Goal: Transaction & Acquisition: Purchase product/service

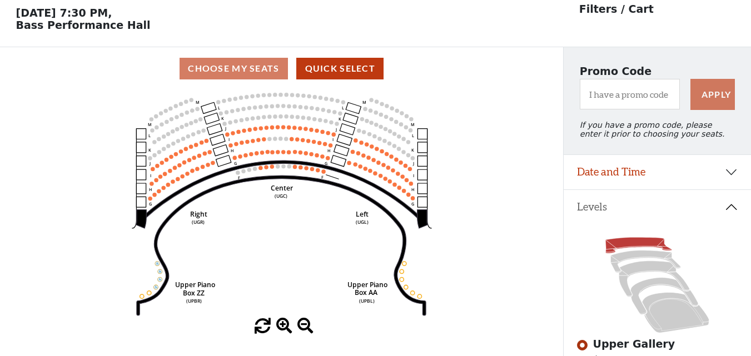
scroll to position [52, 0]
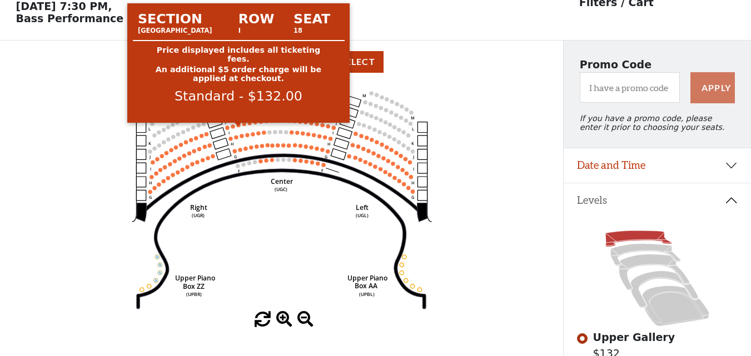
click at [238, 127] on circle at bounding box center [238, 125] width 4 height 4
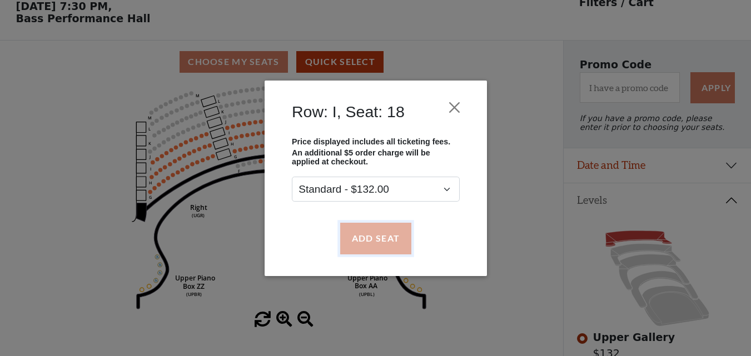
click at [378, 230] on button "Add Seat" at bounding box center [375, 238] width 71 height 31
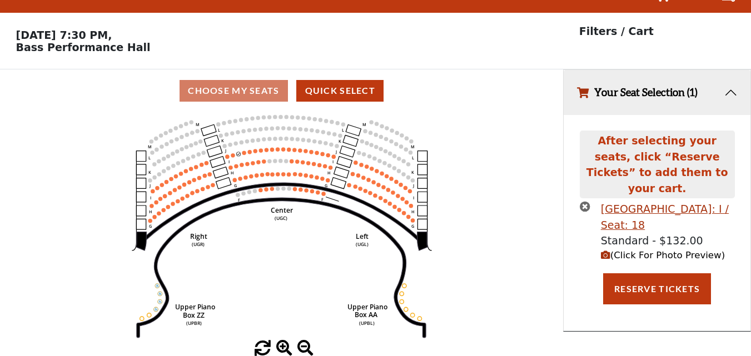
scroll to position [0, 0]
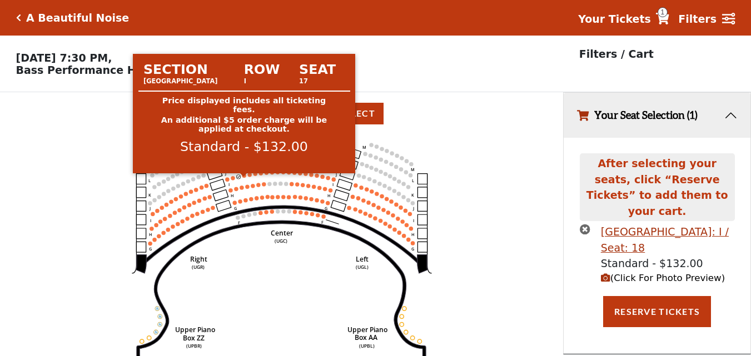
click at [245, 177] on circle at bounding box center [244, 175] width 4 height 4
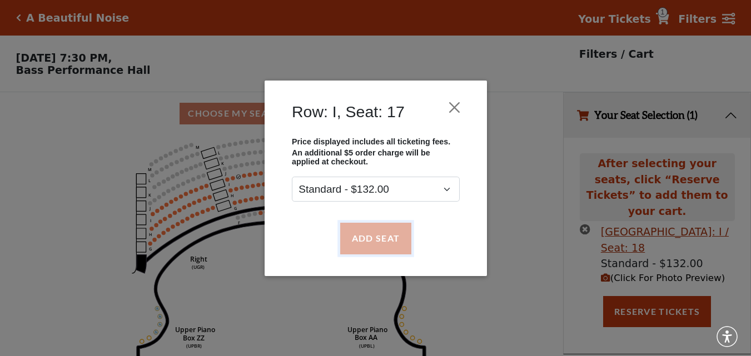
click at [357, 248] on button "Add Seat" at bounding box center [375, 238] width 71 height 31
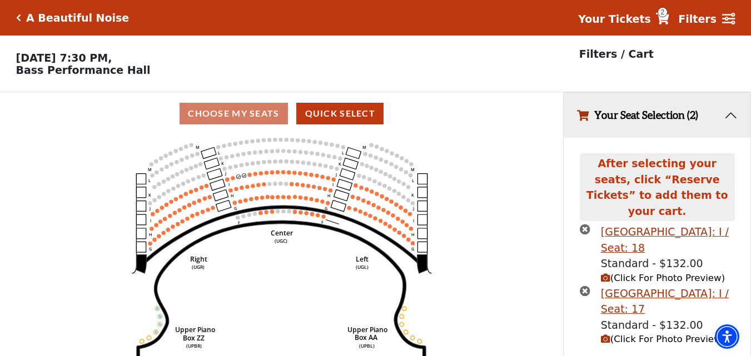
scroll to position [21, 0]
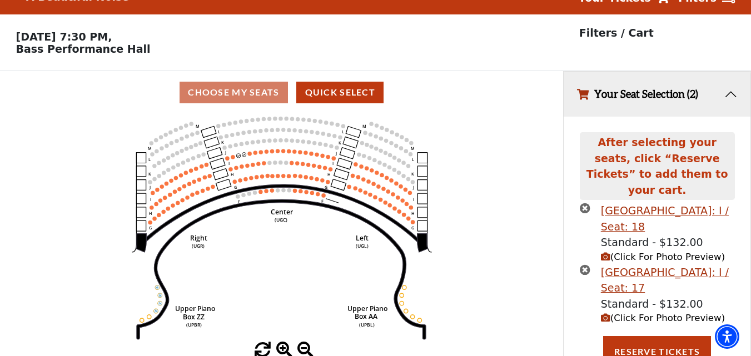
click at [251, 156] on circle at bounding box center [249, 154] width 4 height 4
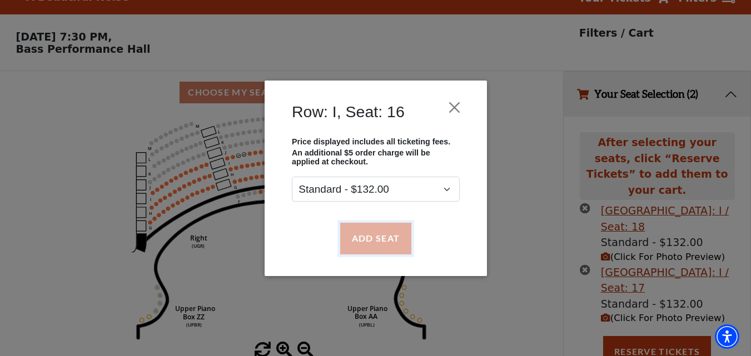
click at [362, 231] on button "Add Seat" at bounding box center [375, 238] width 71 height 31
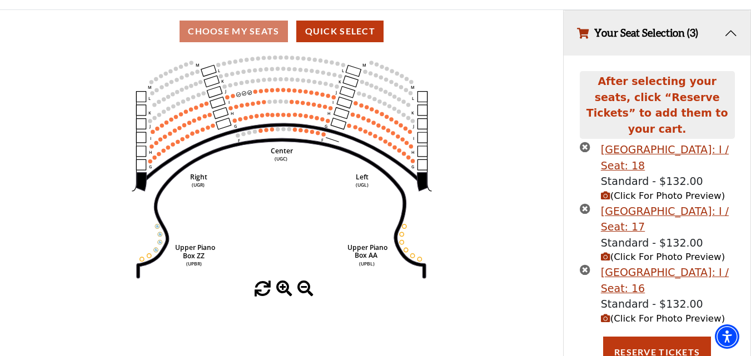
scroll to position [83, 0]
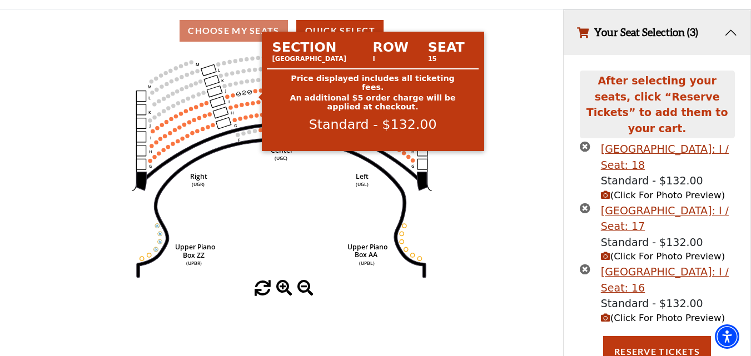
click at [255, 93] on circle at bounding box center [255, 91] width 4 height 4
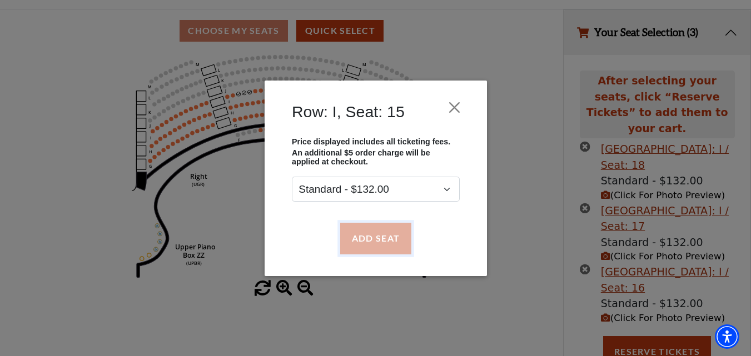
click at [362, 237] on button "Add Seat" at bounding box center [375, 238] width 71 height 31
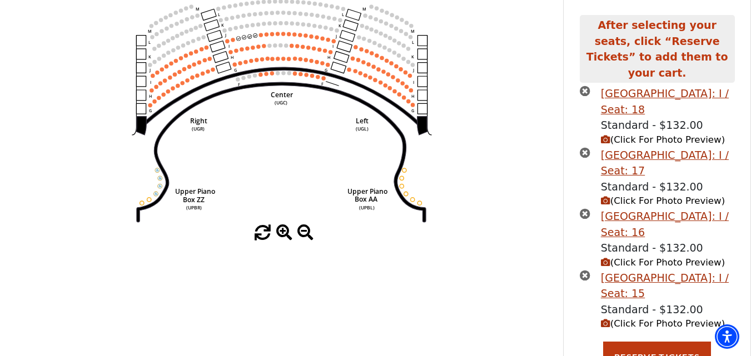
scroll to position [144, 0]
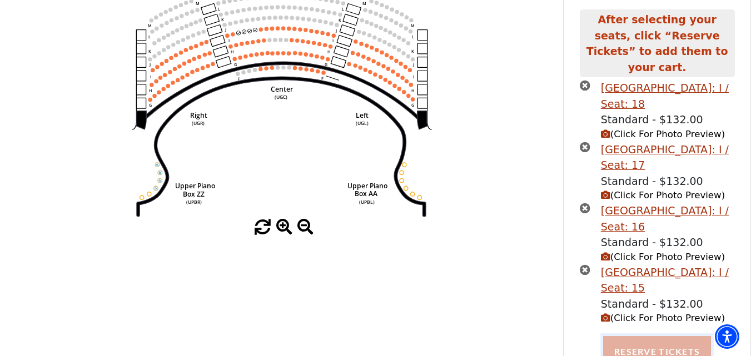
click at [673, 336] on button "Reserve Tickets" at bounding box center [657, 351] width 108 height 31
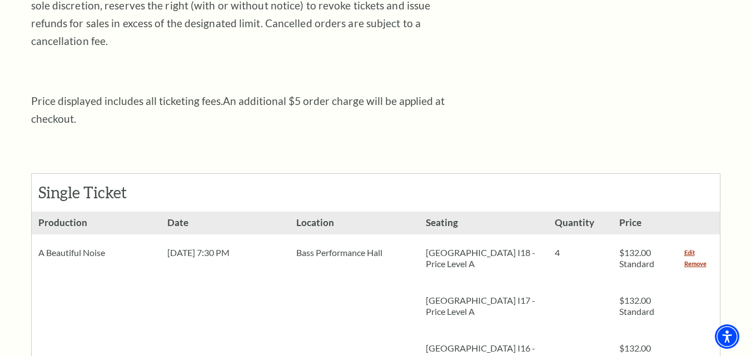
scroll to position [333, 0]
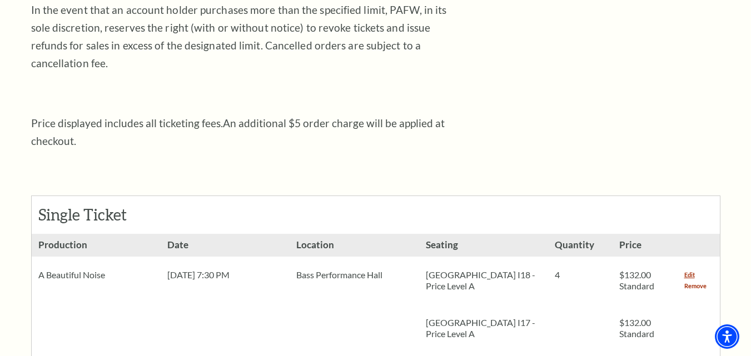
click at [703, 281] on link "Remove" at bounding box center [695, 286] width 22 height 11
